Goal: Information Seeking & Learning: Learn about a topic

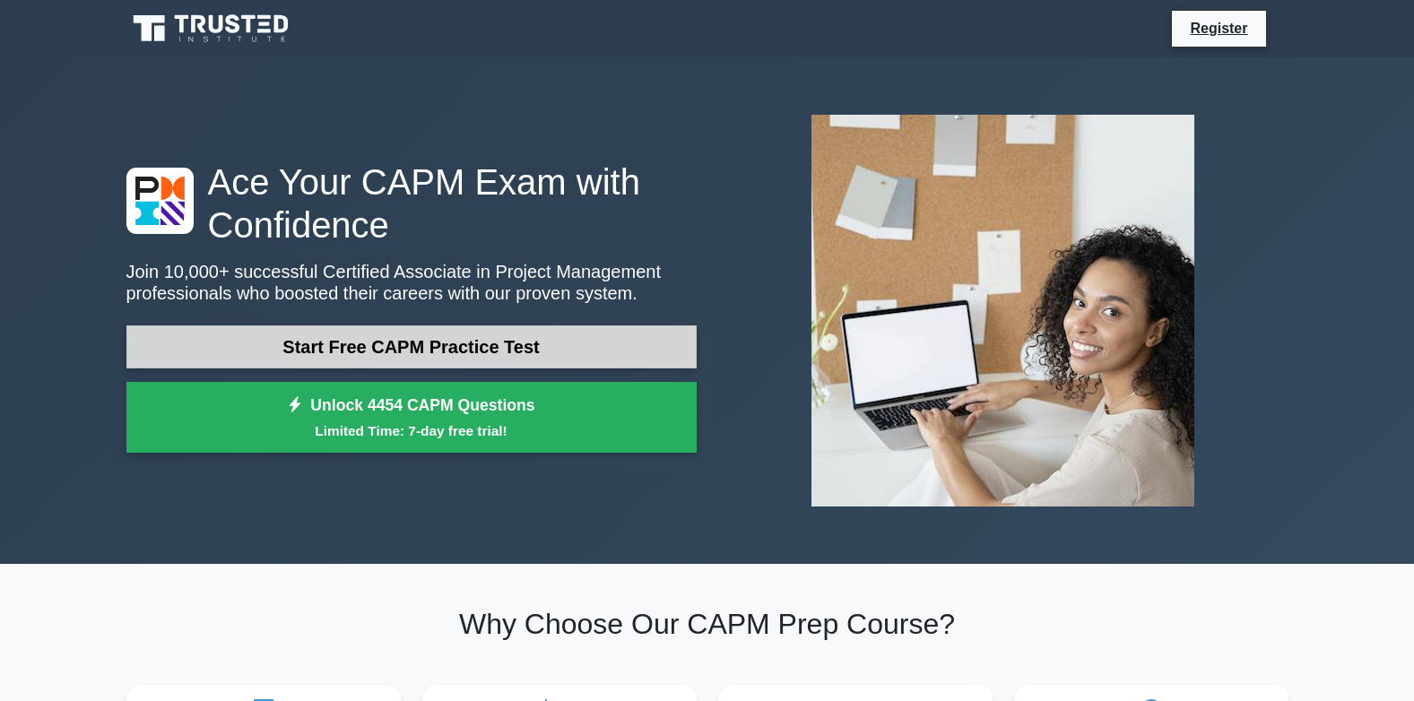
click at [510, 346] on link "Start Free CAPM Practice Test" at bounding box center [411, 347] width 570 height 43
